Goal: Transaction & Acquisition: Purchase product/service

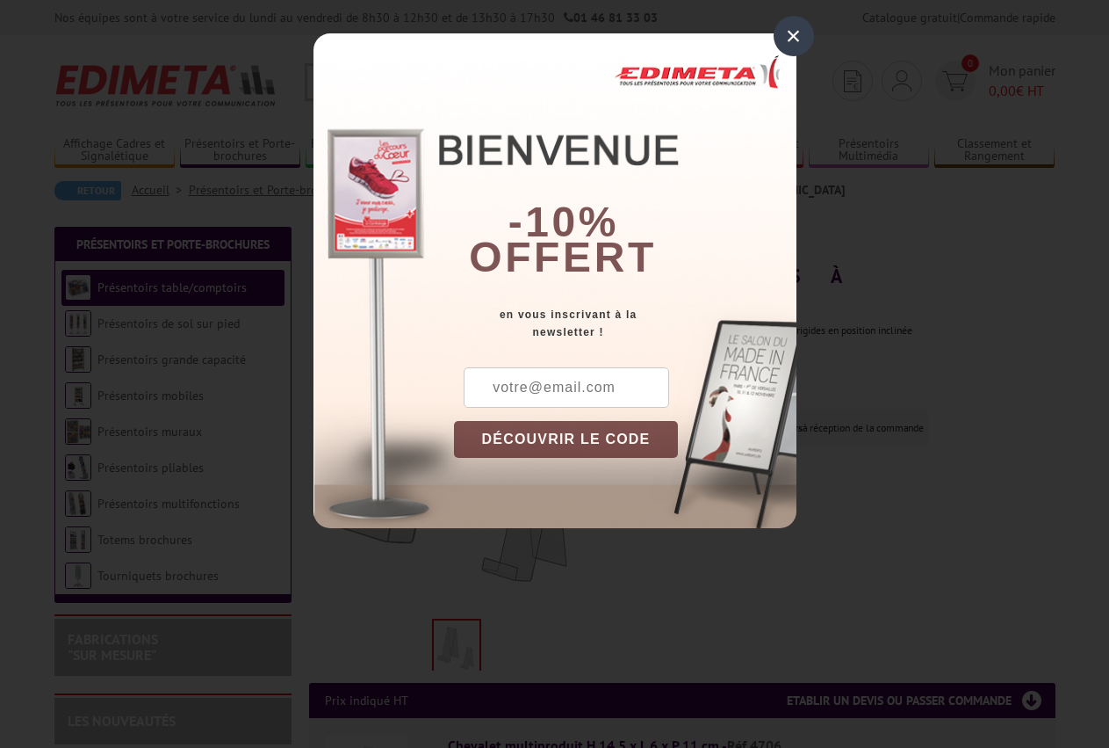
click at [796, 38] on div "×" at bounding box center [794, 36] width 40 height 40
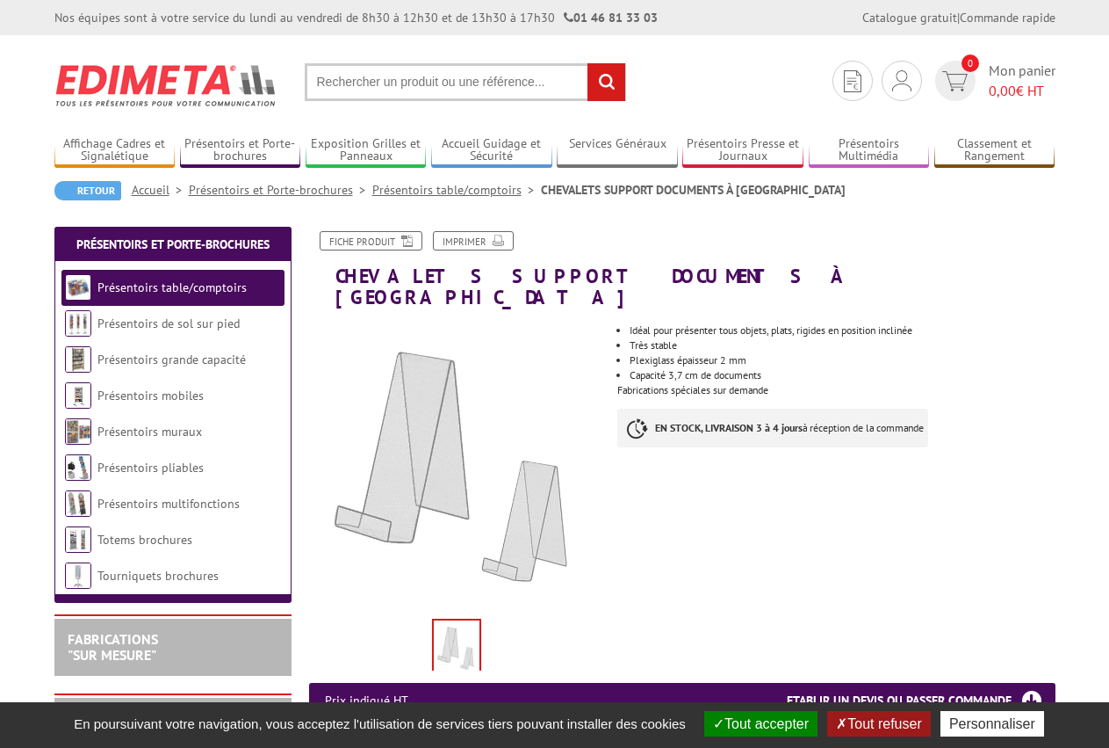
click at [452, 86] on input "text" at bounding box center [465, 82] width 321 height 38
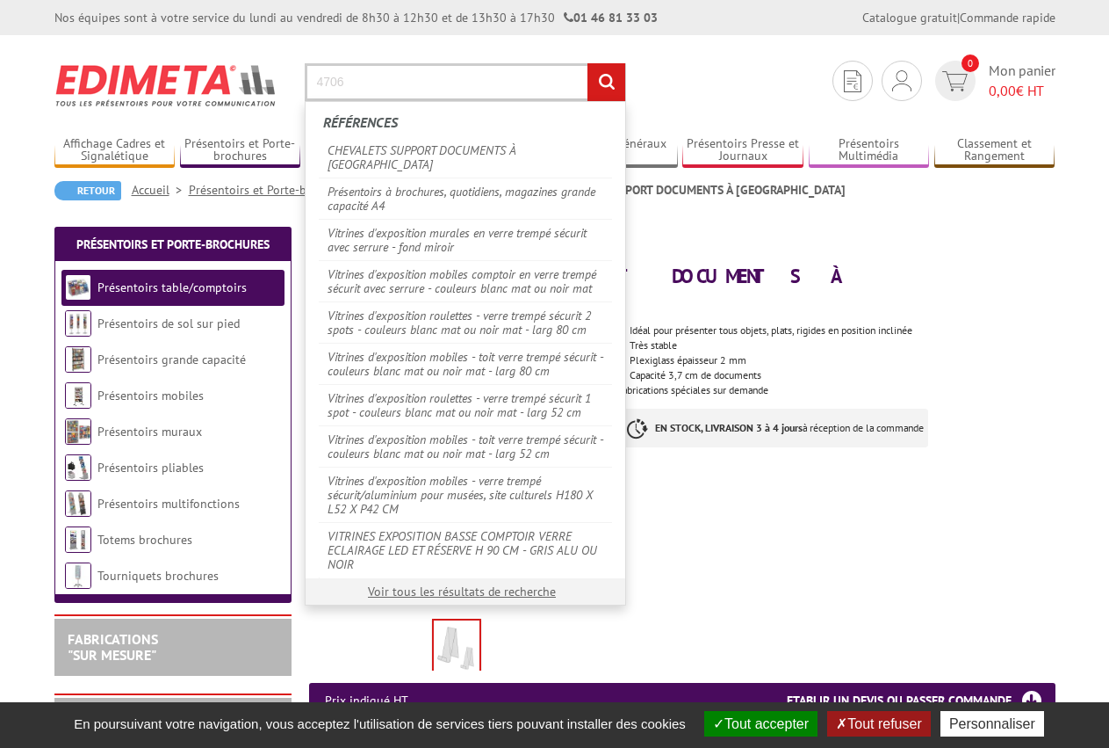
type input "4706"
click at [588, 63] on input "rechercher" at bounding box center [607, 82] width 38 height 38
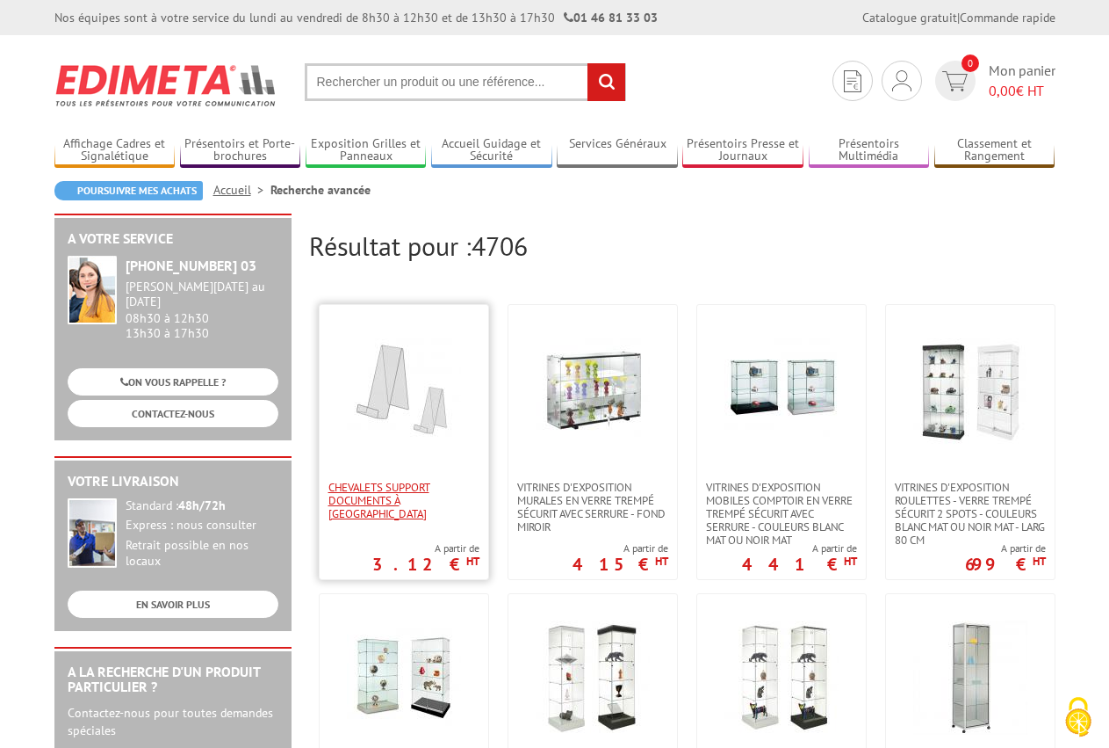
click at [372, 491] on span "CHEVALETS SUPPORT DOCUMENTS À [GEOGRAPHIC_DATA]" at bounding box center [404, 500] width 151 height 40
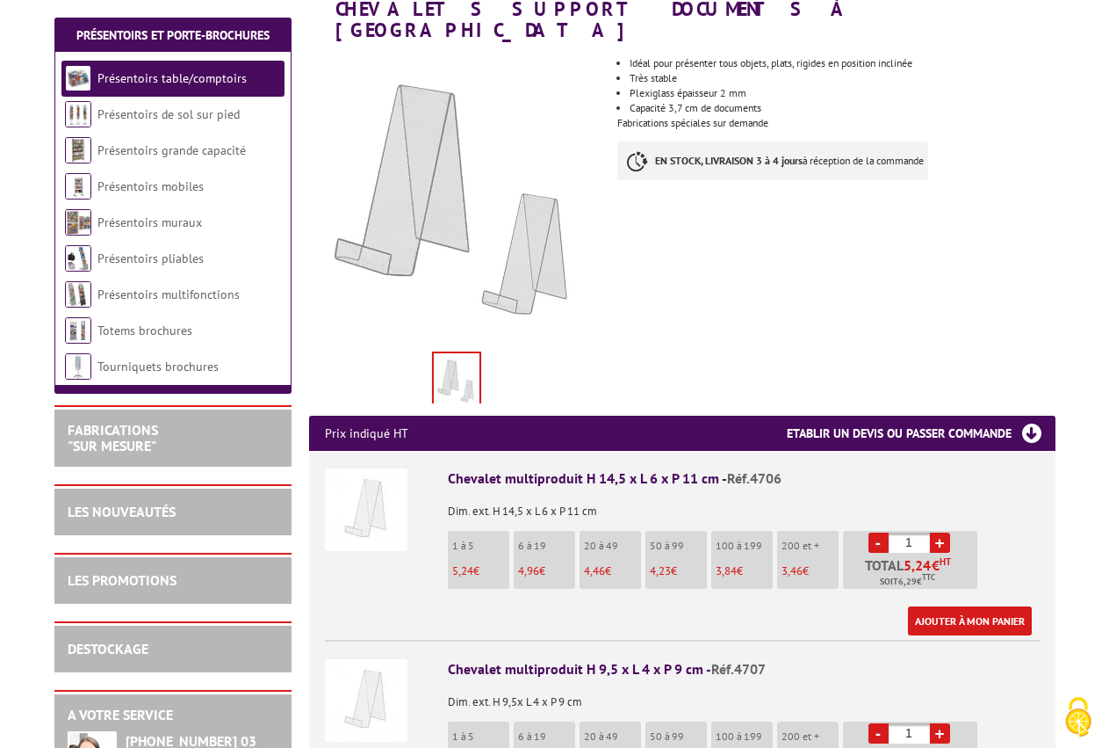
scroll to position [269, 0]
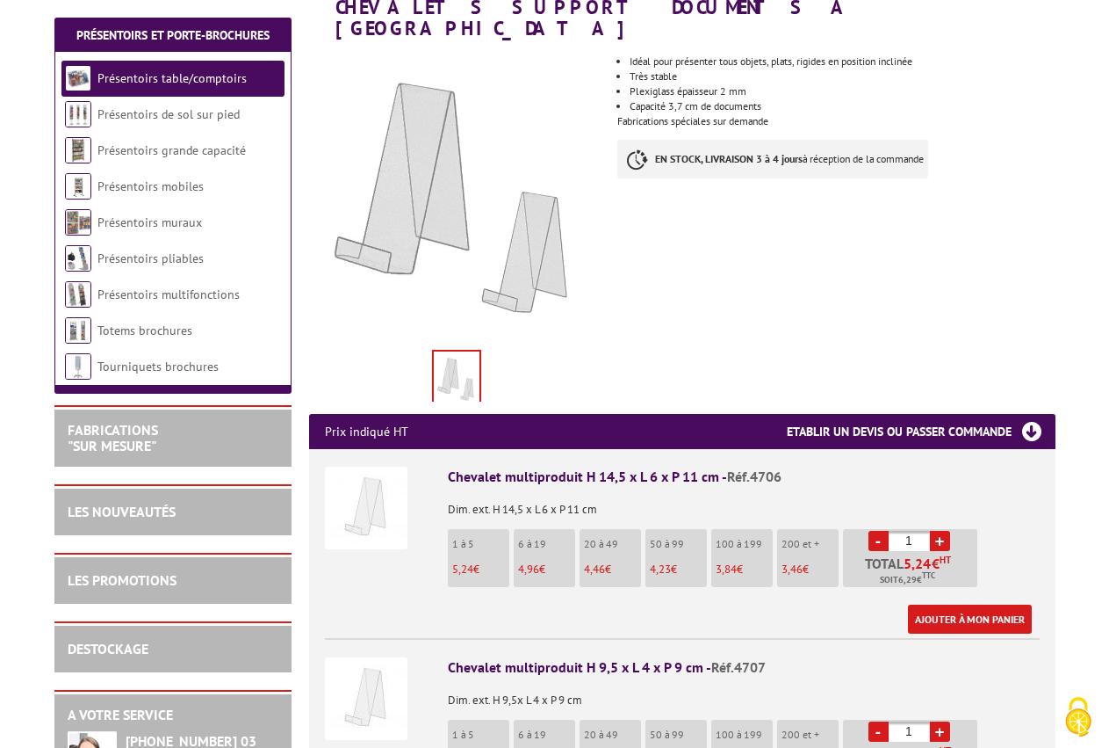
click at [545, 563] on p "4,96 €" at bounding box center [546, 569] width 57 height 12
click at [935, 531] on link "+" at bounding box center [940, 541] width 20 height 20
click at [931, 531] on link "+" at bounding box center [940, 541] width 20 height 20
click at [935, 531] on link "+" at bounding box center [940, 541] width 20 height 20
drag, startPoint x: 914, startPoint y: 513, endPoint x: 904, endPoint y: 521, distance: 12.5
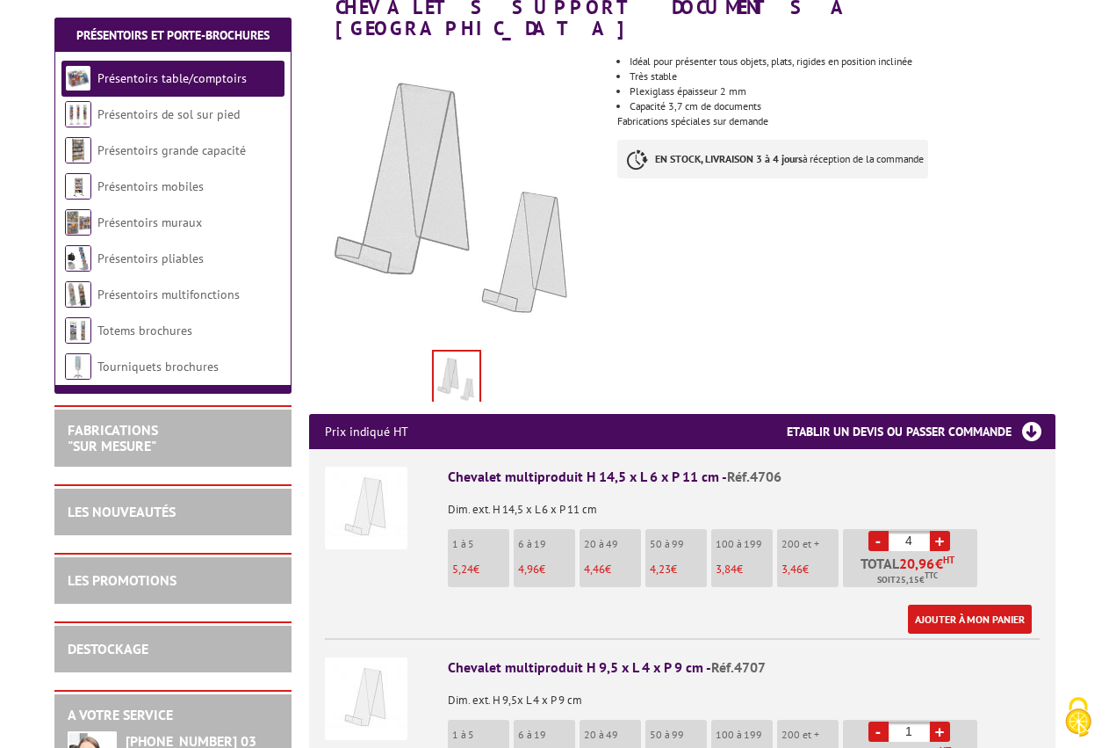
click at [904, 531] on input "4" at bounding box center [909, 541] width 41 height 20
drag, startPoint x: 919, startPoint y: 522, endPoint x: 755, endPoint y: 521, distance: 163.4
click at [889, 531] on input "10" at bounding box center [909, 541] width 41 height 20
drag, startPoint x: 921, startPoint y: 520, endPoint x: 866, endPoint y: 525, distance: 55.6
click at [889, 531] on input "20" at bounding box center [909, 541] width 41 height 20
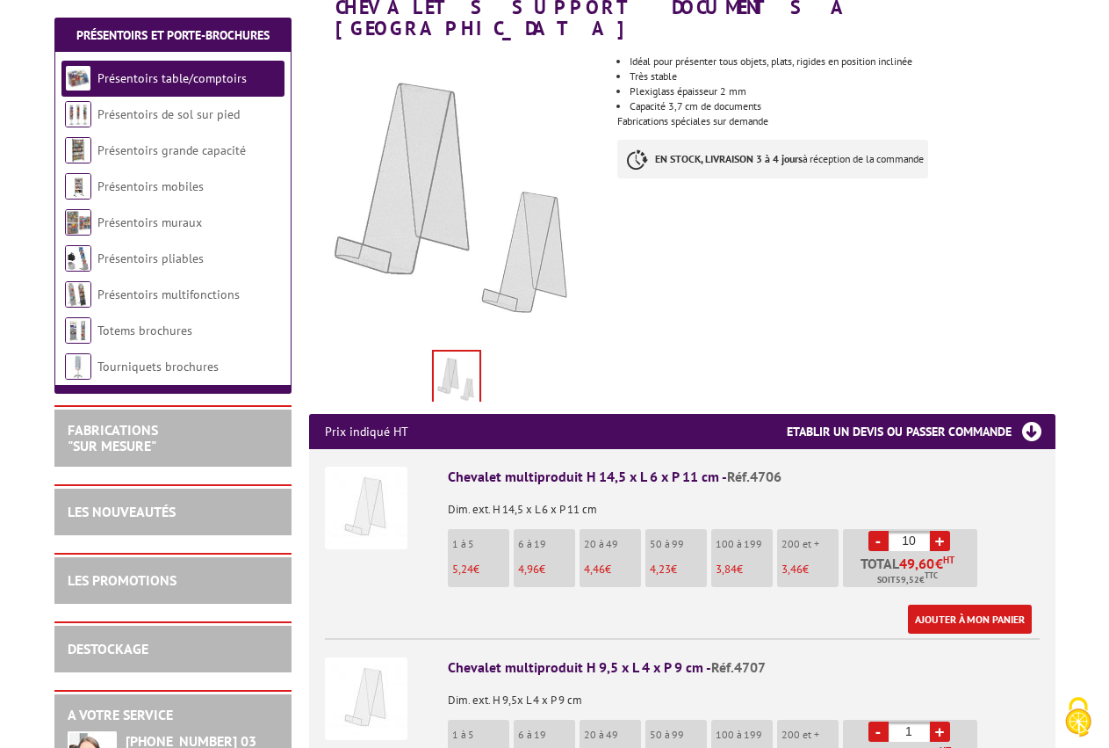
drag, startPoint x: 927, startPoint y: 517, endPoint x: 878, endPoint y: 519, distance: 48.3
click at [889, 531] on input "10" at bounding box center [909, 541] width 41 height 20
type input "2"
type input "10"
